Goal: Information Seeking & Learning: Learn about a topic

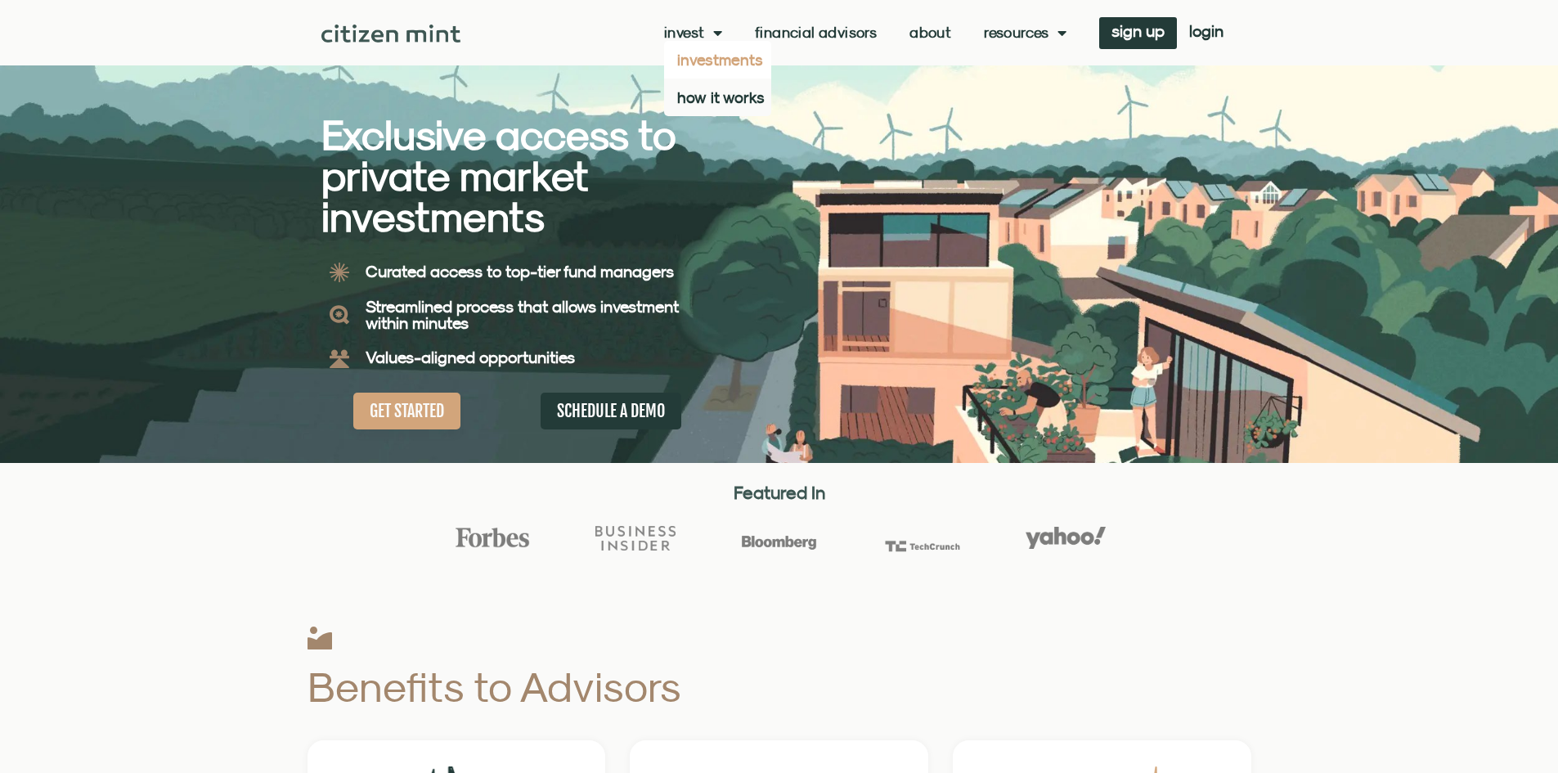
click at [710, 43] on link "investments" at bounding box center [717, 60] width 107 height 38
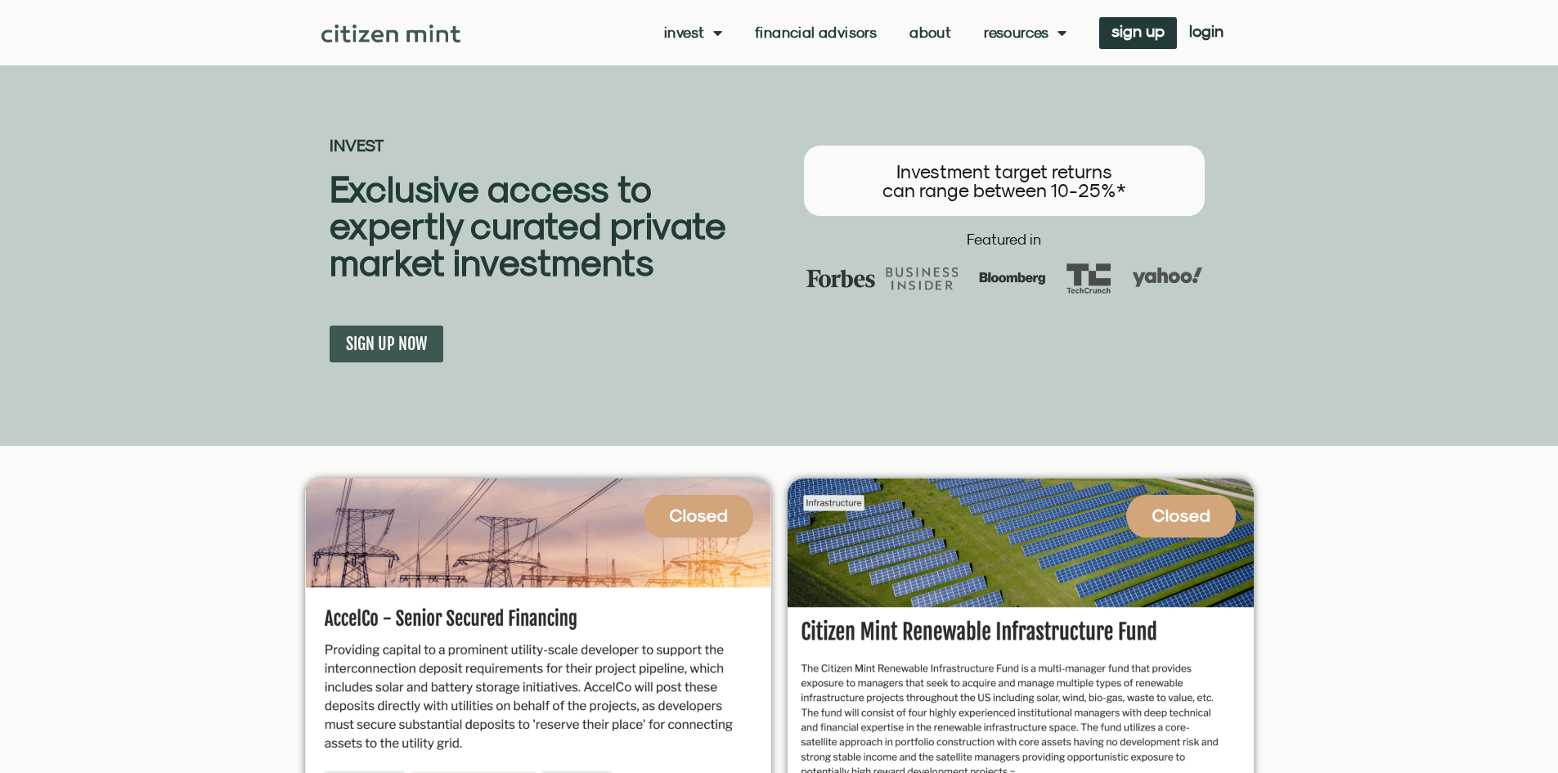
click at [966, 50] on div "Invest investments how it works Financial Advisors About Resources insights all…" at bounding box center [779, 32] width 916 height 65
click at [937, 41] on div "Invest investments how it works Financial Advisors About Resources insights all…" at bounding box center [848, 33] width 775 height 32
click at [920, 26] on link "About" at bounding box center [931, 33] width 42 height 16
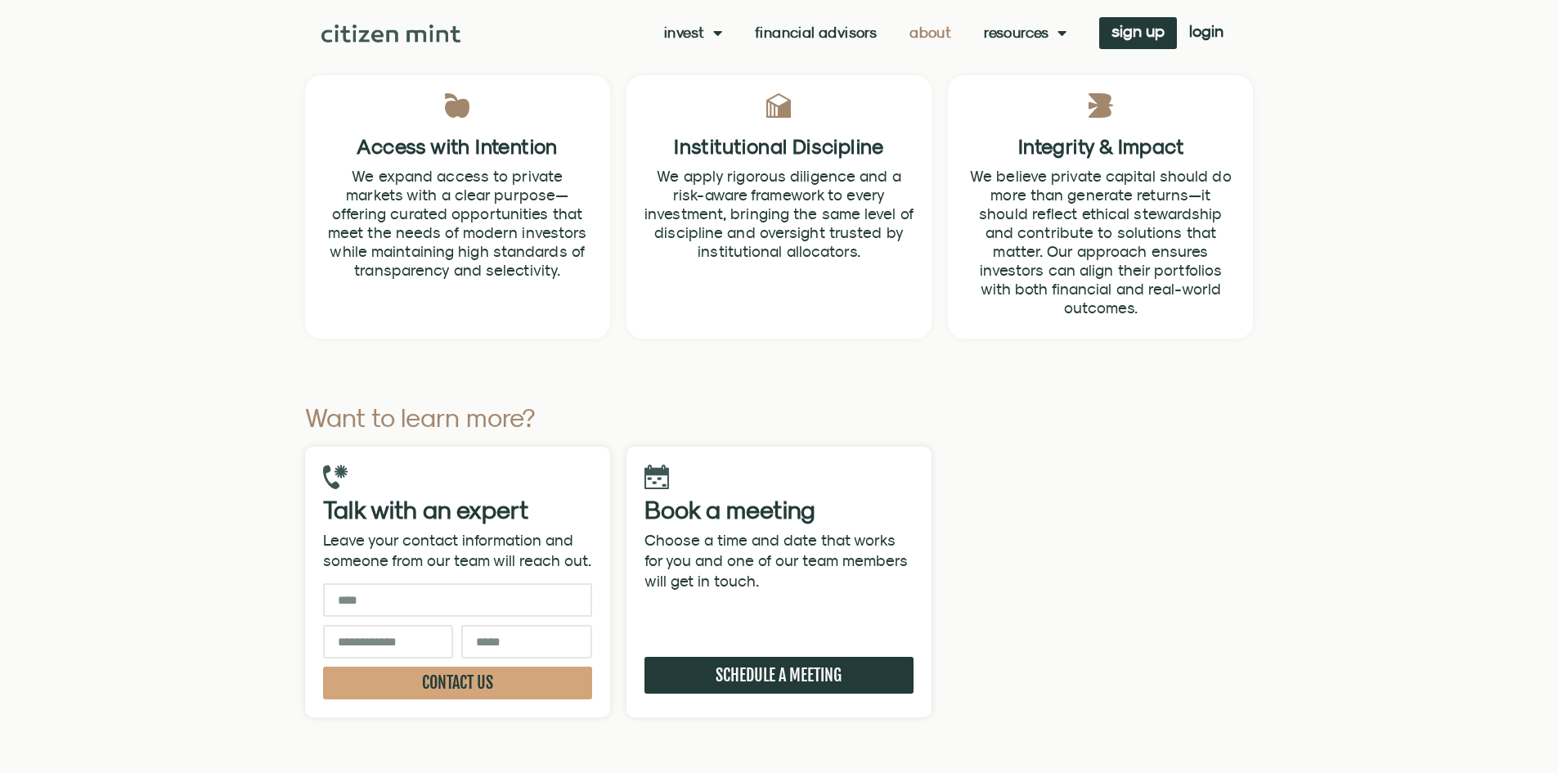
scroll to position [5235, 0]
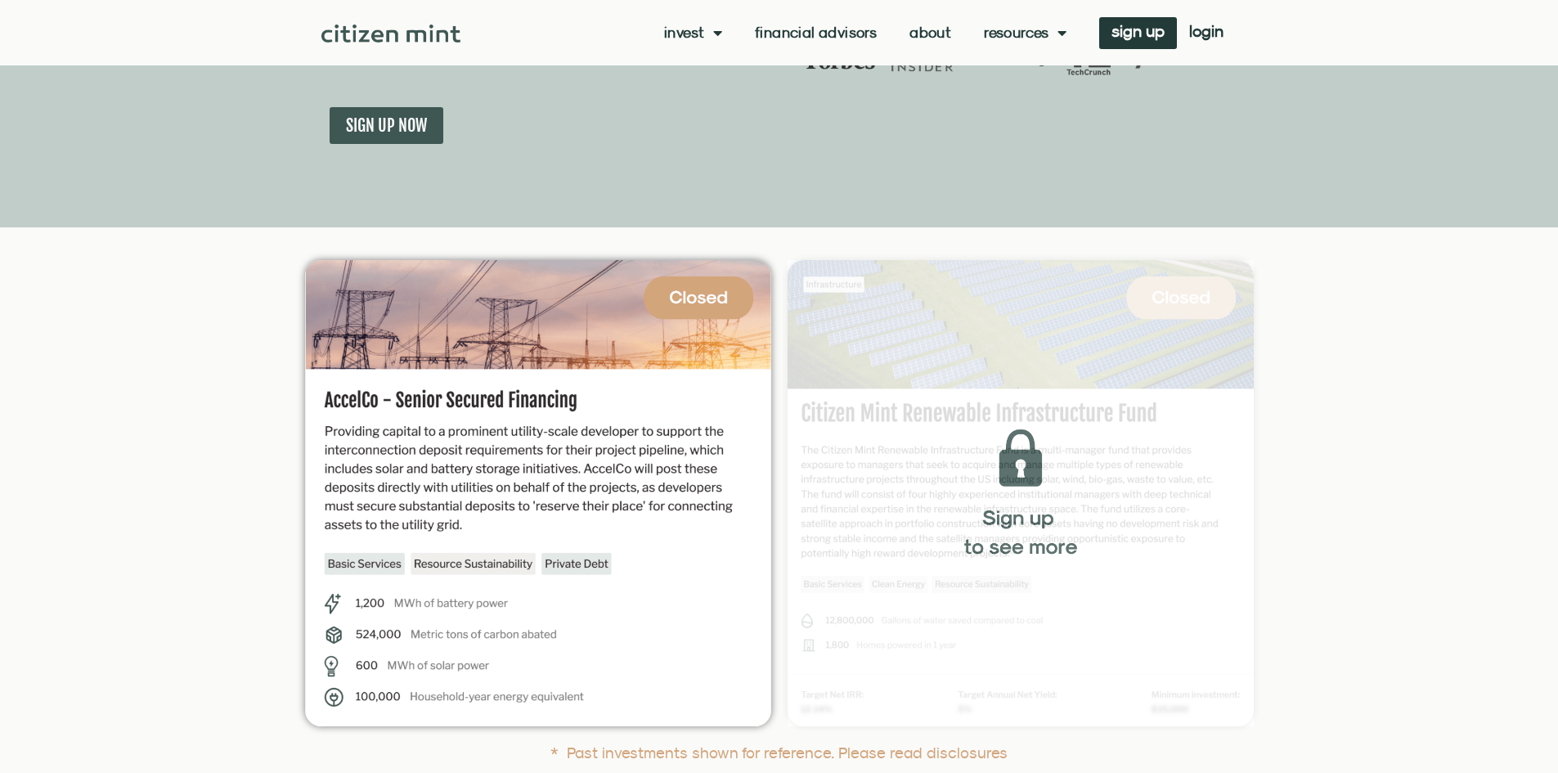
scroll to position [245, 0]
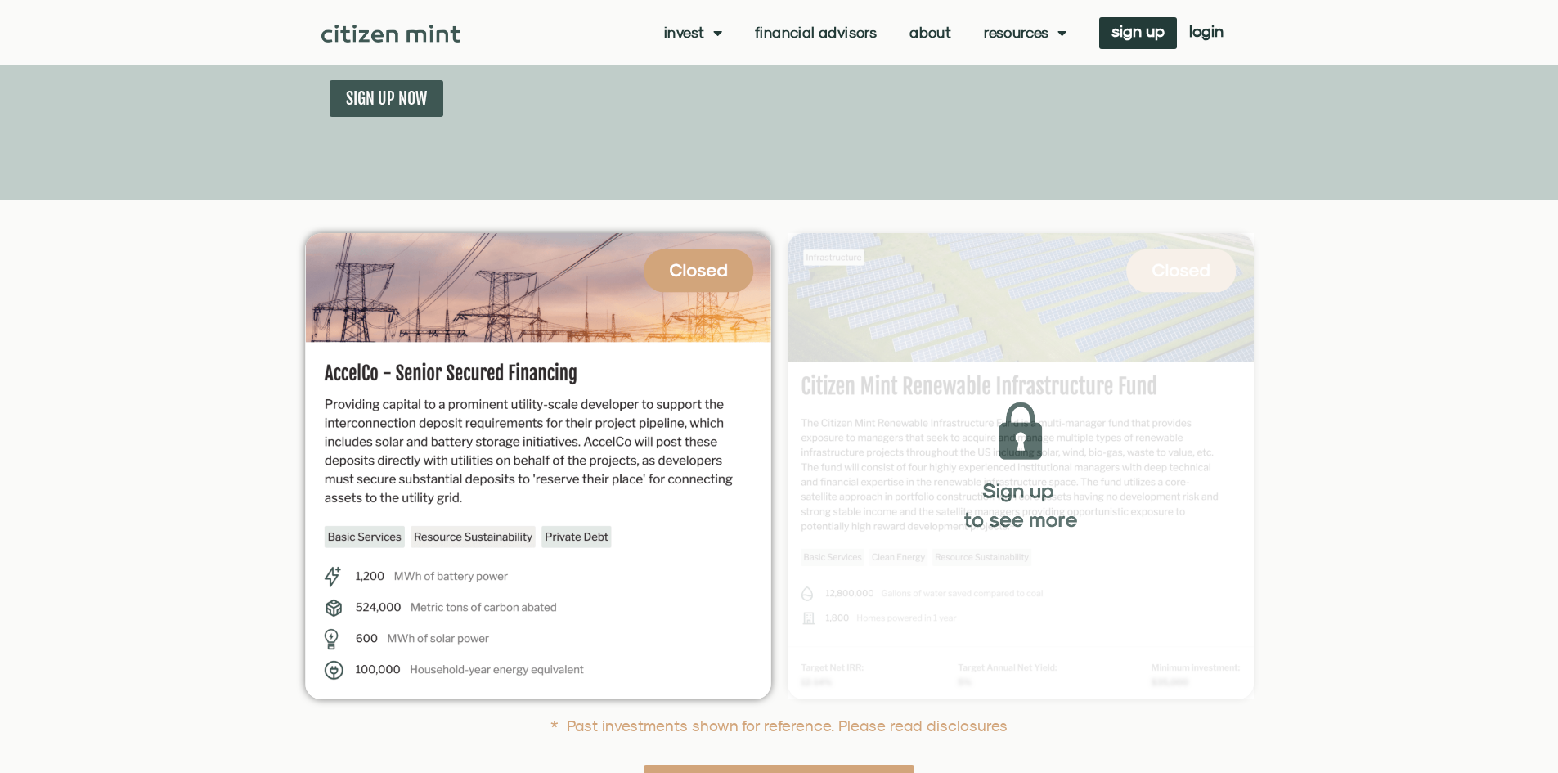
click at [931, 384] on img at bounding box center [1021, 466] width 466 height 466
